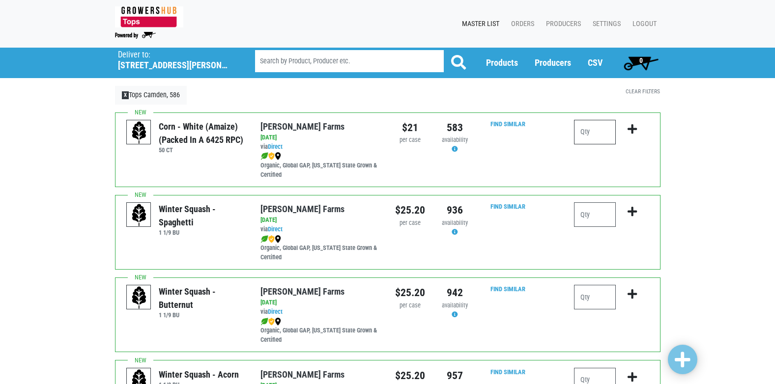
click at [587, 132] on input "number" at bounding box center [595, 132] width 42 height 25
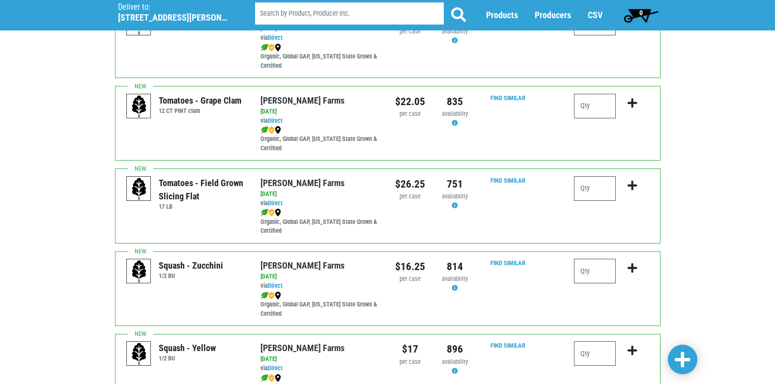
scroll to position [636, 0]
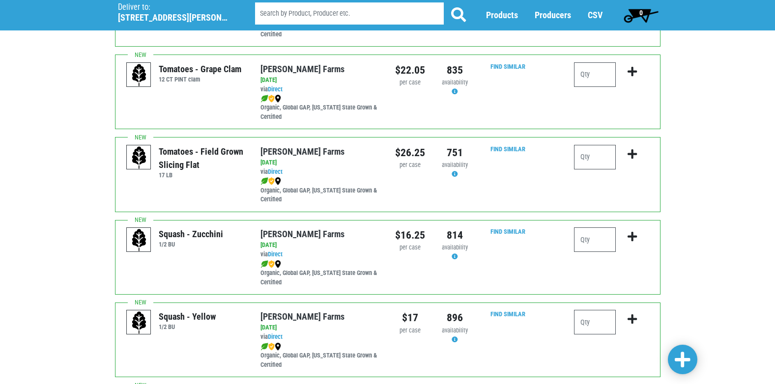
type input "4"
click at [589, 238] on input "number" at bounding box center [595, 239] width 42 height 25
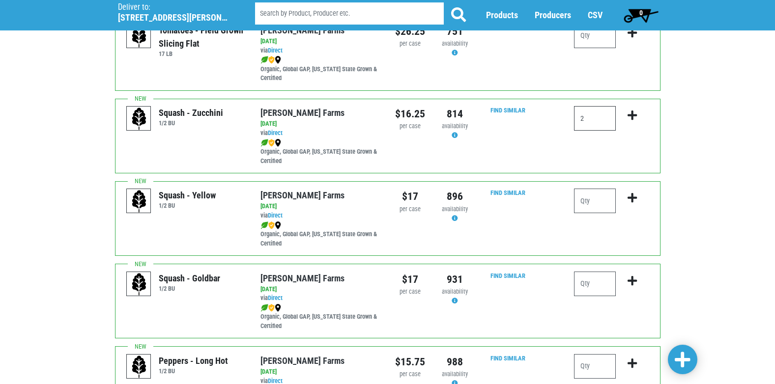
scroll to position [762, 0]
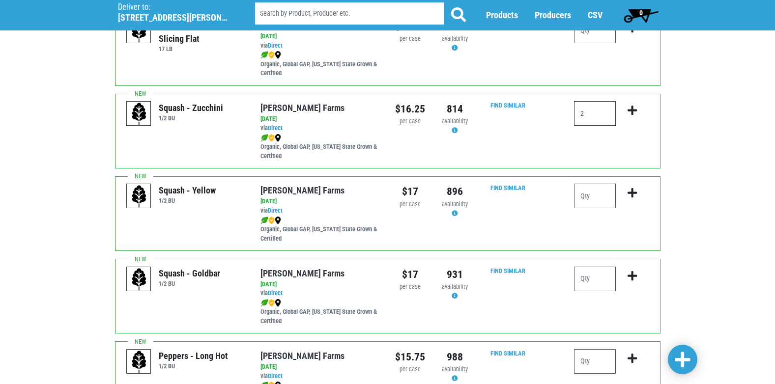
type input "2"
click at [583, 198] on input "number" at bounding box center [595, 196] width 42 height 25
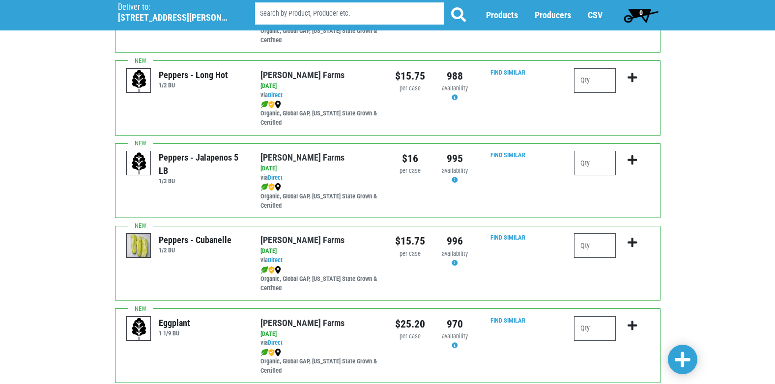
scroll to position [1045, 0]
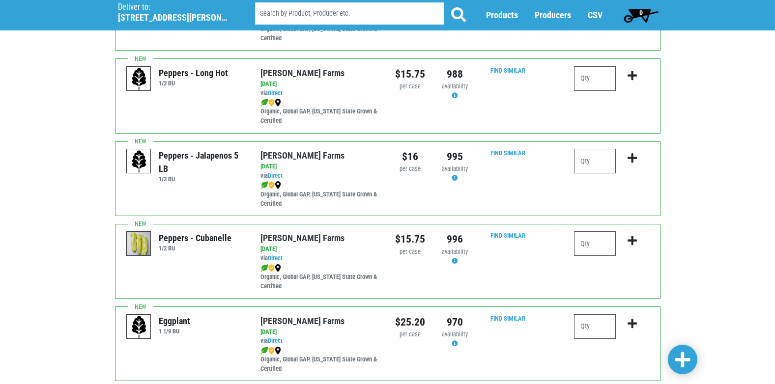
type input "1"
click at [582, 162] on input "number" at bounding box center [595, 161] width 42 height 25
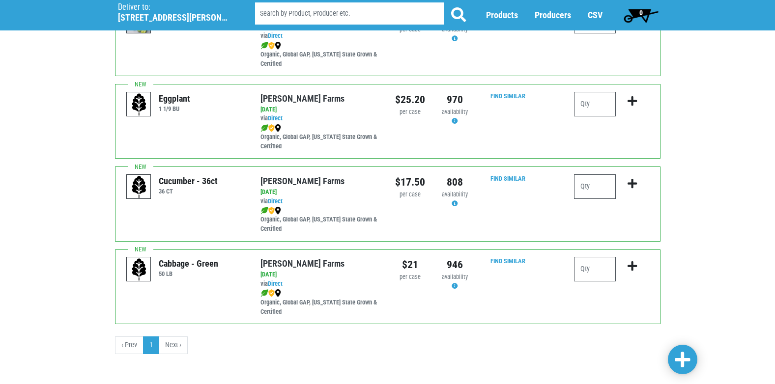
scroll to position [1270, 0]
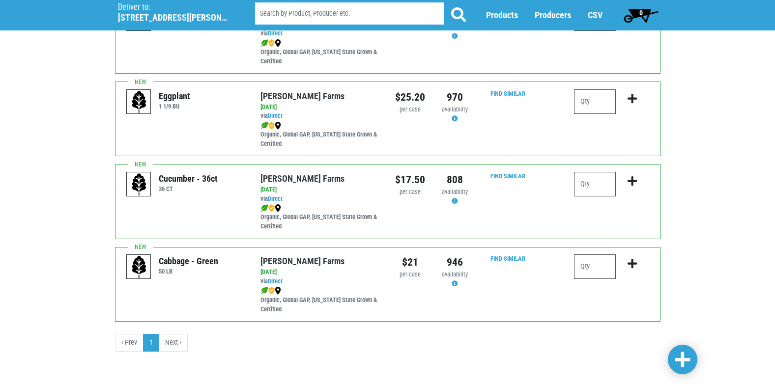
type input "1"
click at [172, 342] on li "Next ›" at bounding box center [173, 343] width 28 height 18
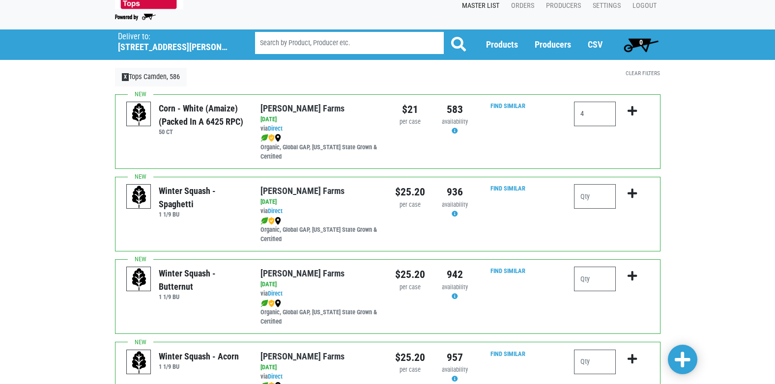
scroll to position [11, 0]
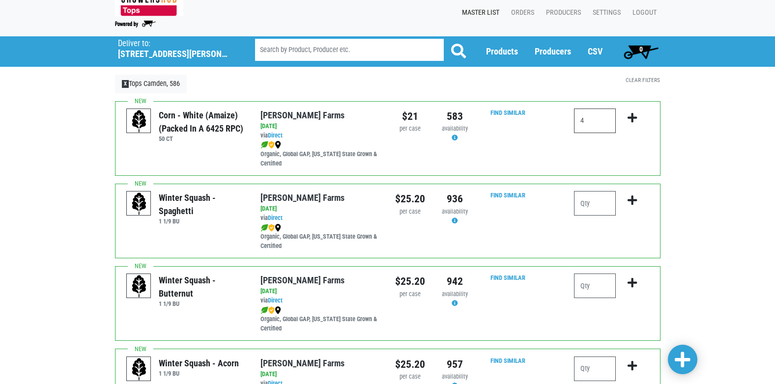
click at [581, 121] on input "4" at bounding box center [595, 121] width 42 height 25
click at [582, 121] on input "4" at bounding box center [595, 121] width 42 height 25
click at [588, 121] on input "4" at bounding box center [595, 121] width 42 height 25
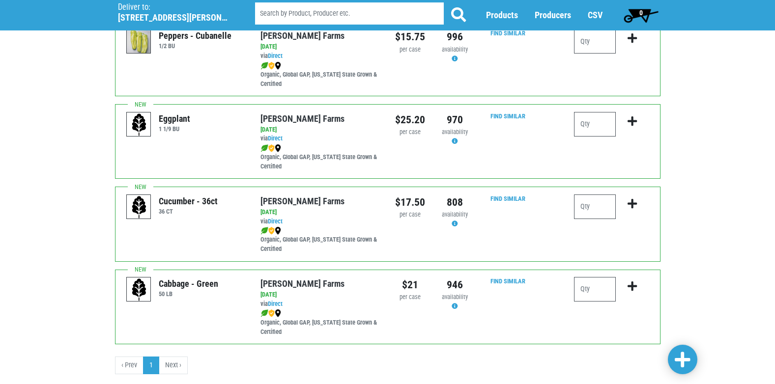
scroll to position [1270, 0]
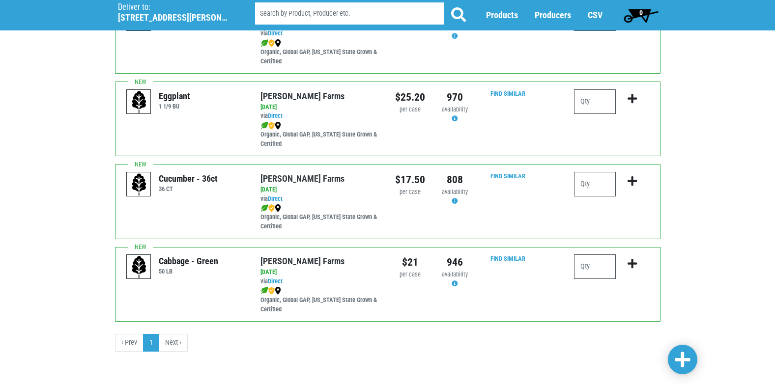
type input "5"
click at [177, 342] on li "Next ›" at bounding box center [173, 343] width 28 height 18
click at [180, 342] on li "Next ›" at bounding box center [173, 343] width 28 height 18
click at [686, 359] on span at bounding box center [683, 360] width 16 height 18
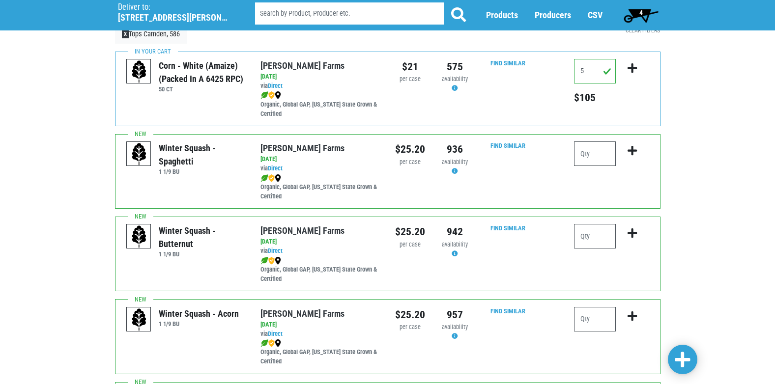
scroll to position [0, 0]
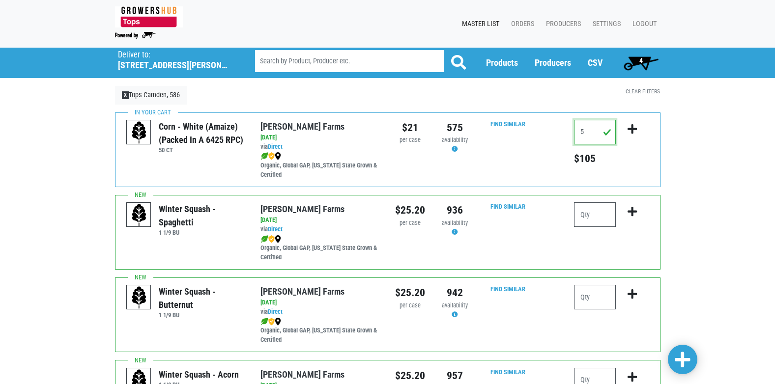
click at [585, 132] on input "5" at bounding box center [595, 132] width 42 height 25
type input "6"
type input "7"
click at [544, 159] on div "Find Similar" at bounding box center [521, 149] width 89 height 59
click at [584, 135] on input "number" at bounding box center [595, 132] width 42 height 25
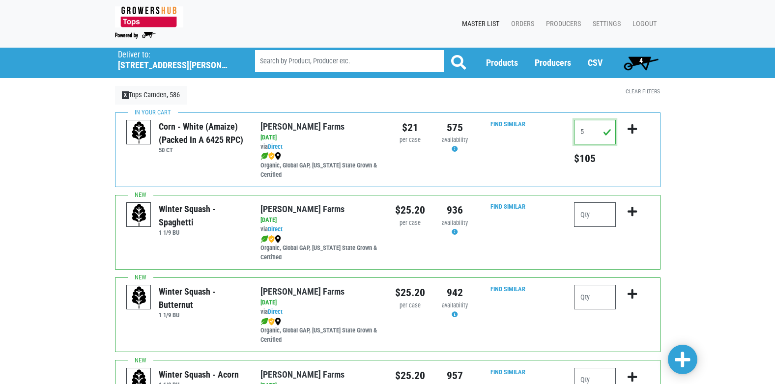
click at [607, 134] on input "5" at bounding box center [595, 132] width 42 height 25
type input "5"
click at [640, 62] on span "4" at bounding box center [640, 60] width 3 height 8
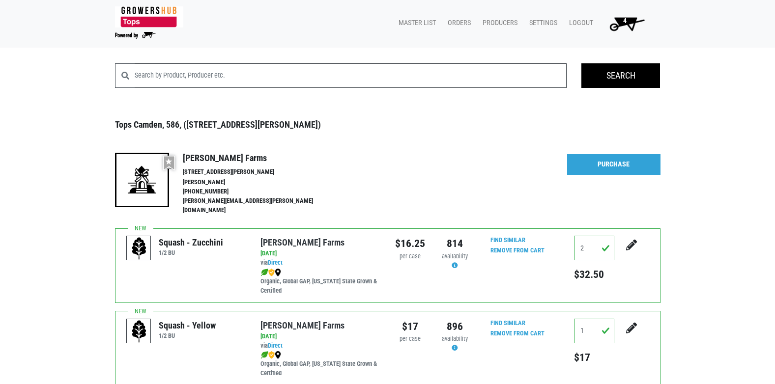
click at [238, 77] on input "search" at bounding box center [351, 75] width 432 height 25
type input "bicolor"
click button at bounding box center [0, 0] width 0 height 0
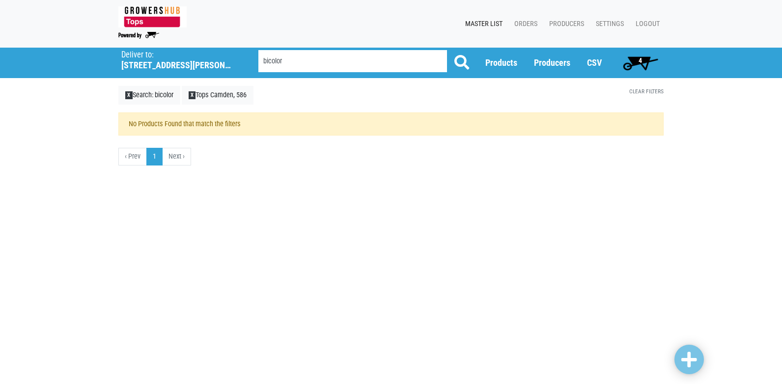
drag, startPoint x: 297, startPoint y: 61, endPoint x: 94, endPoint y: 71, distance: 203.1
click at [94, 71] on div "Deliver To Tops Camden, 586 (9554 Harden Blvd, Camden, NY 13316, USA) Deliver t…" at bounding box center [391, 63] width 782 height 30
type input "corn"
click at [467, 63] on span at bounding box center [461, 62] width 15 height 15
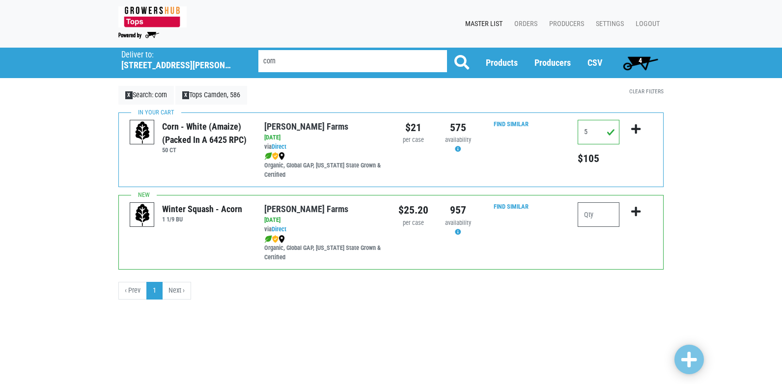
click at [643, 61] on span "4" at bounding box center [641, 63] width 44 height 20
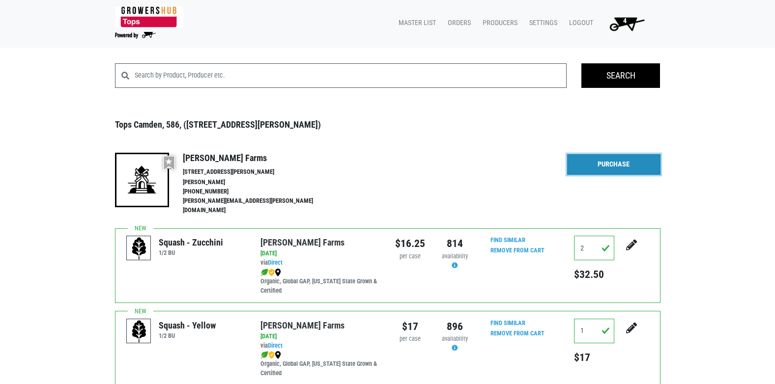
click at [622, 161] on link "Purchase" at bounding box center [613, 164] width 93 height 21
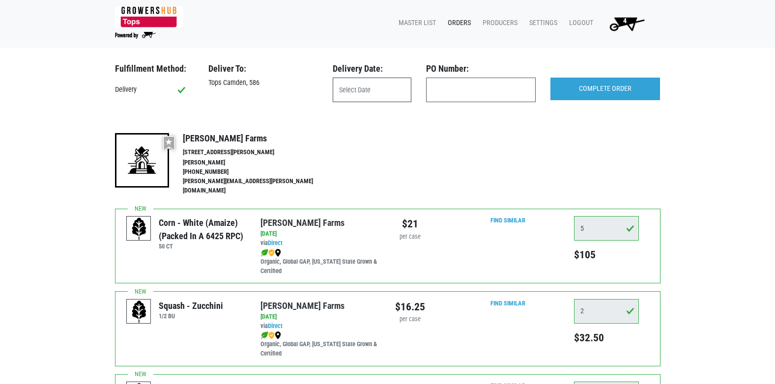
click at [383, 88] on input "text" at bounding box center [372, 90] width 79 height 25
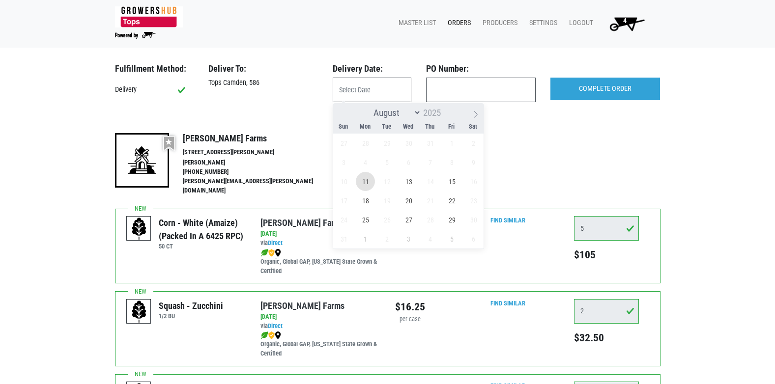
click at [368, 180] on span "11" at bounding box center [365, 181] width 19 height 19
type input "2025-08-11"
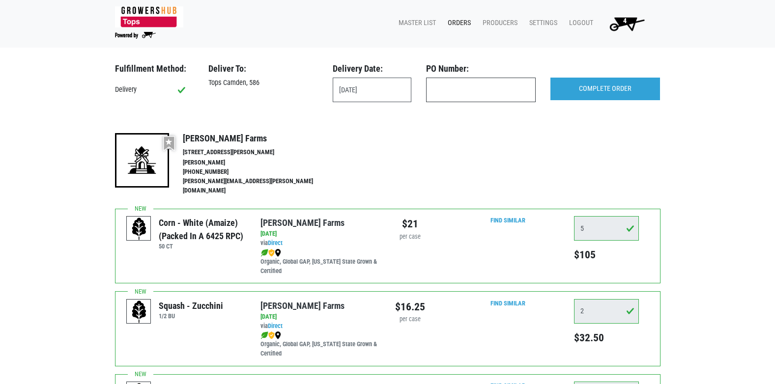
click at [463, 93] on input "text" at bounding box center [481, 90] width 110 height 25
click at [619, 91] on input "COMPLETE ORDER" at bounding box center [605, 89] width 110 height 23
